Goal: Task Accomplishment & Management: Use online tool/utility

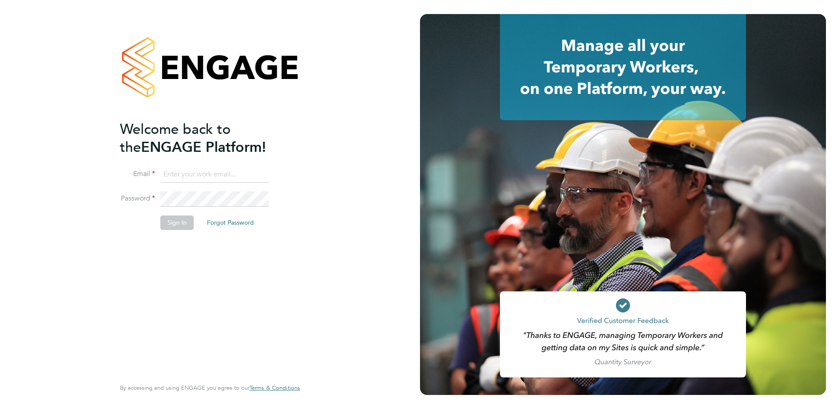
type input "victoria.ticehurst@ncclondon.ac.uk"
click at [172, 223] on button "Sign In" at bounding box center [176, 223] width 33 height 14
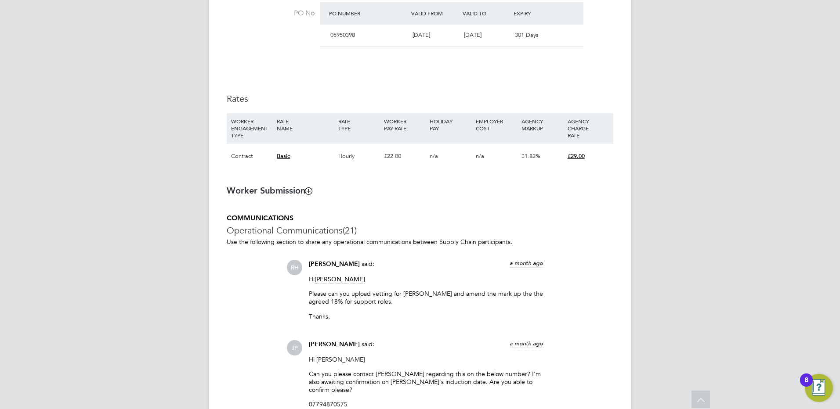
scroll to position [571, 0]
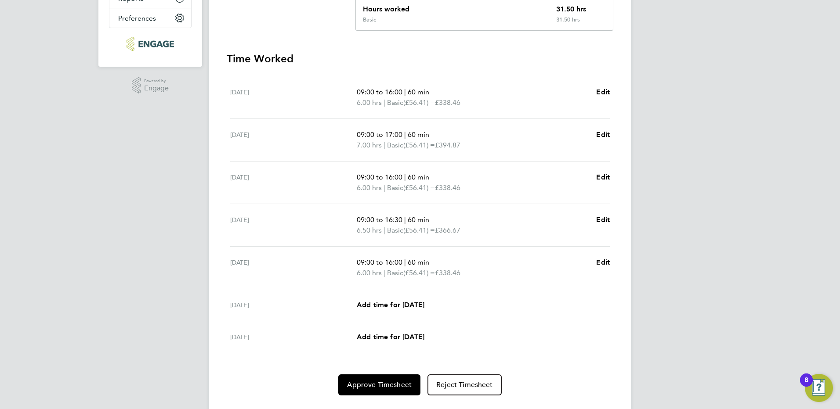
scroll to position [220, 0]
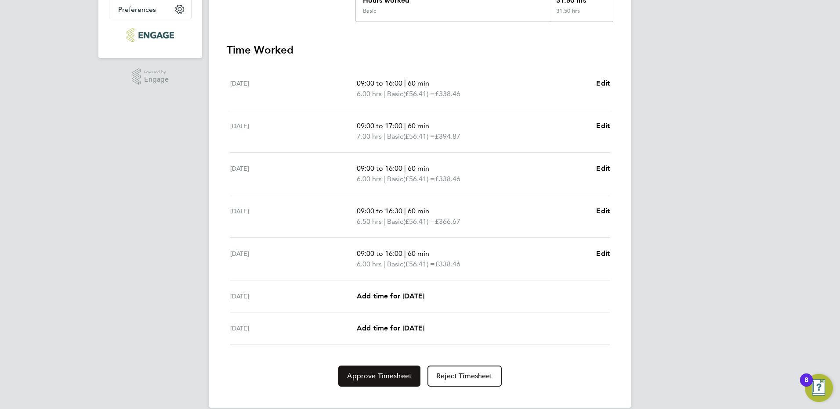
click at [381, 386] on button "Approve Timesheet" at bounding box center [379, 376] width 82 height 21
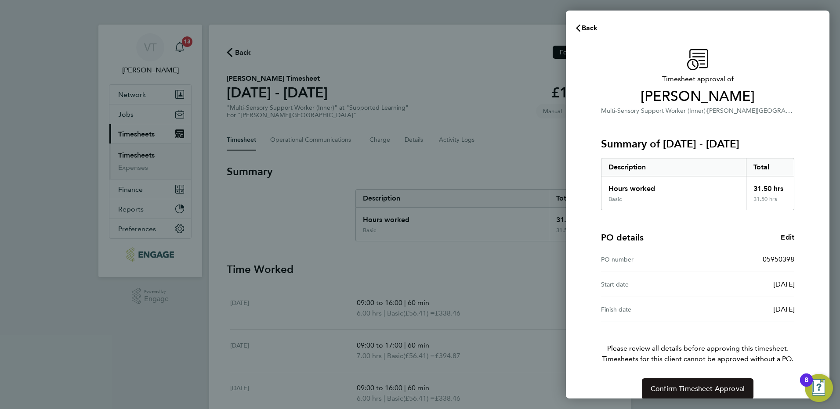
click at [673, 396] on button "Confirm Timesheet Approval" at bounding box center [698, 389] width 112 height 21
